Goal: Task Accomplishment & Management: Manage account settings

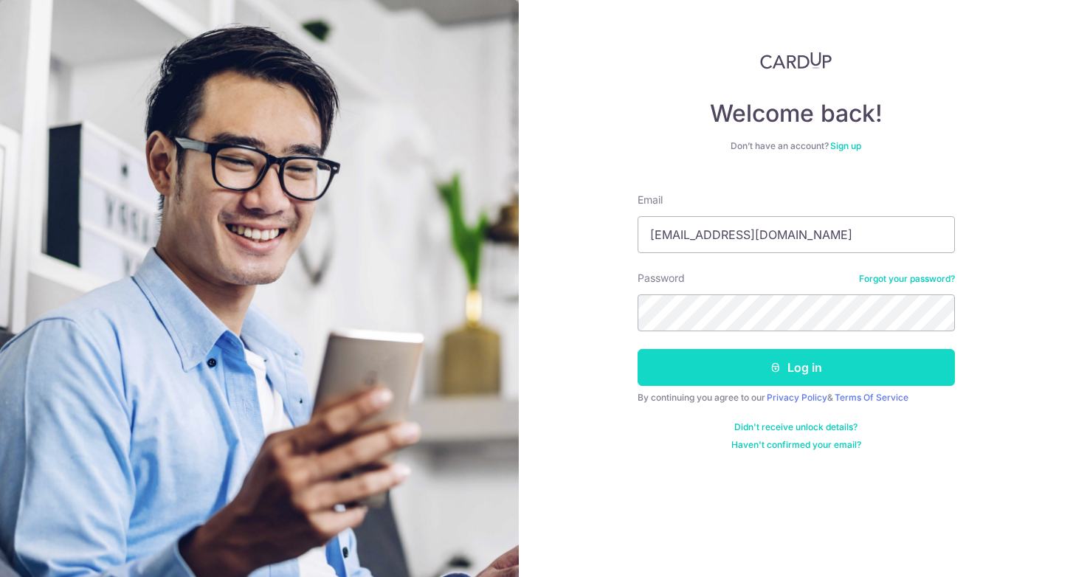
click at [807, 374] on button "Log in" at bounding box center [796, 367] width 317 height 37
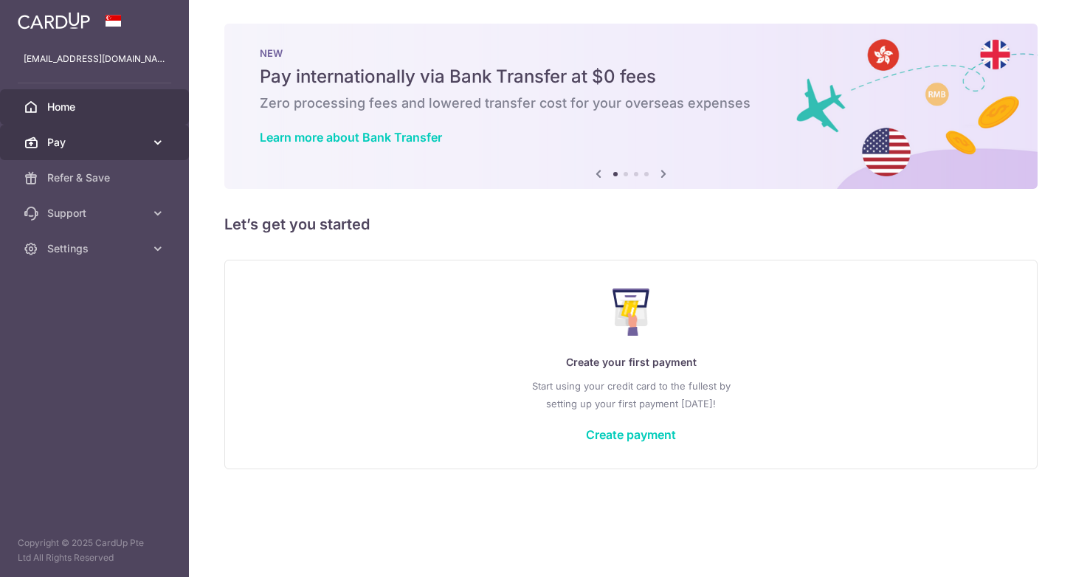
click at [100, 140] on span "Pay" at bounding box center [95, 142] width 97 height 15
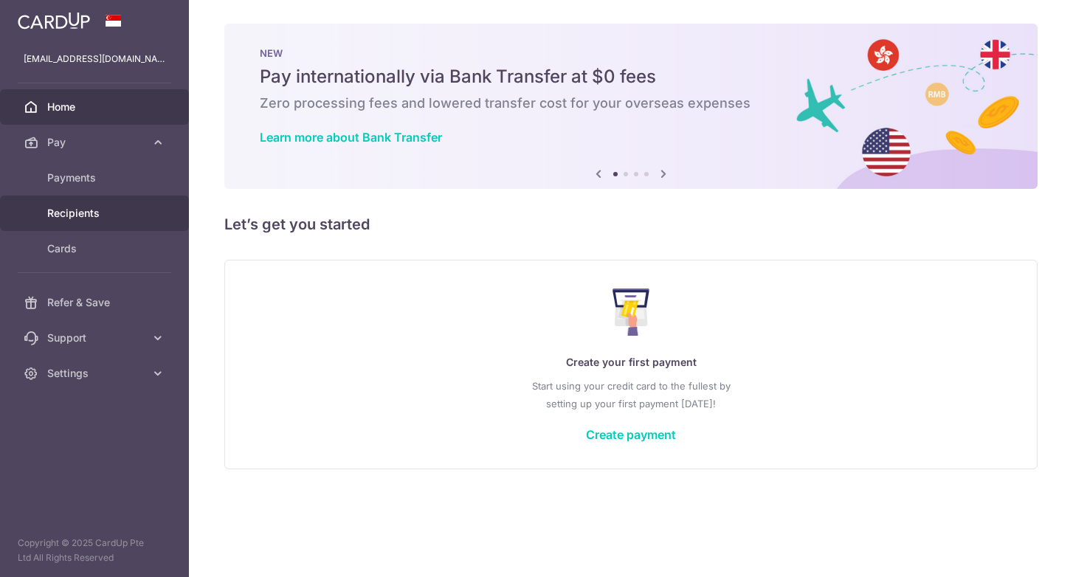
click at [89, 206] on span "Recipients" at bounding box center [95, 213] width 97 height 15
